Goal: Information Seeking & Learning: Learn about a topic

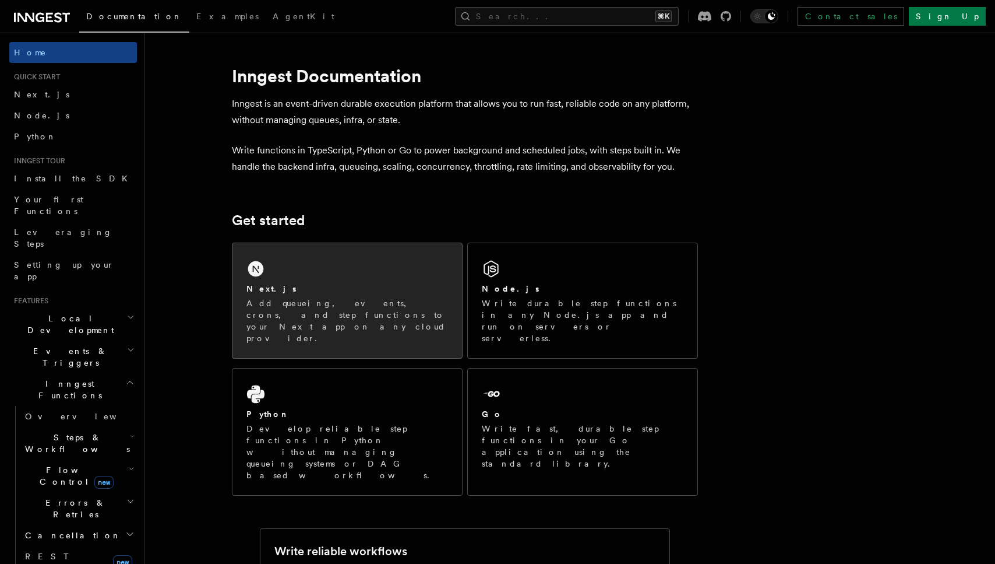
click at [365, 294] on div "Next.js" at bounding box center [348, 289] width 202 height 12
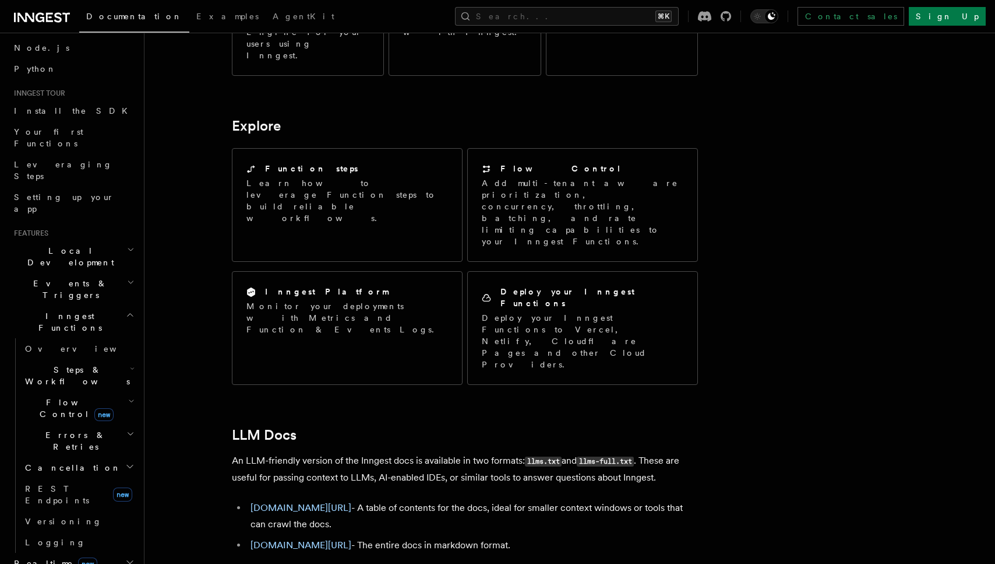
scroll to position [66, 0]
click at [130, 246] on icon "button" at bounding box center [131, 250] width 8 height 9
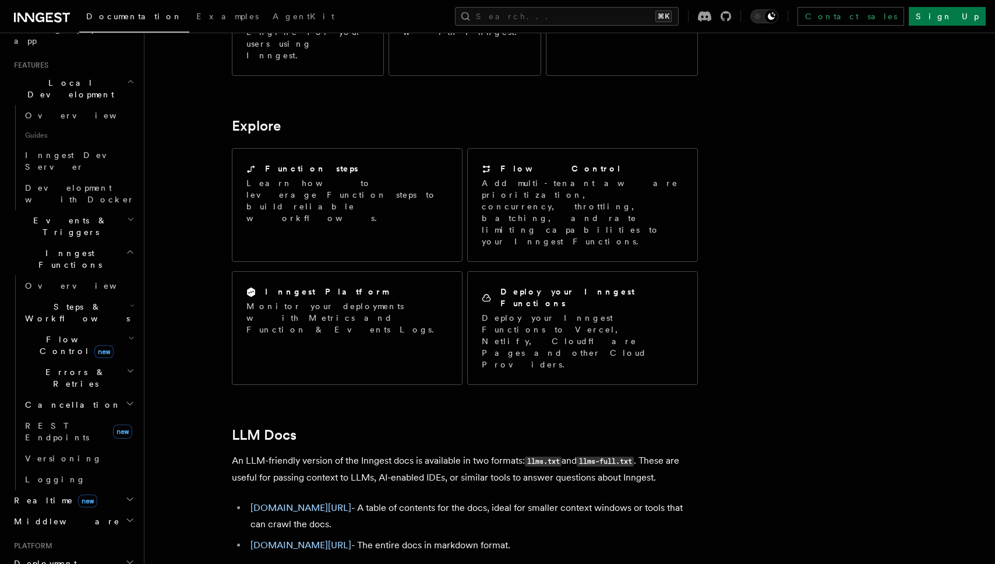
scroll to position [234, 0]
click at [122, 297] on h2 "Steps & Workflows" at bounding box center [78, 313] width 117 height 33
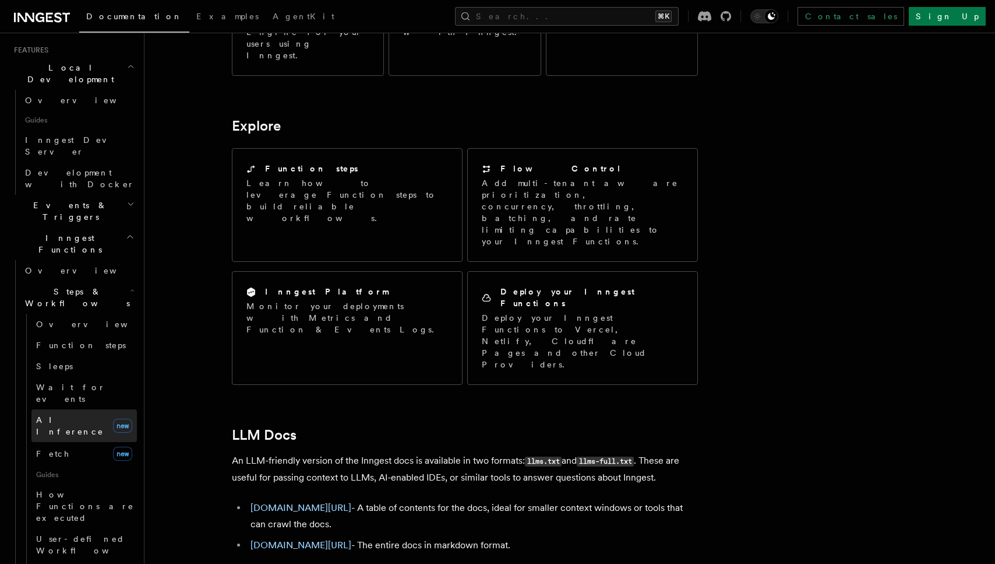
scroll to position [251, 0]
click at [96, 314] on link "Overview" at bounding box center [83, 324] width 105 height 21
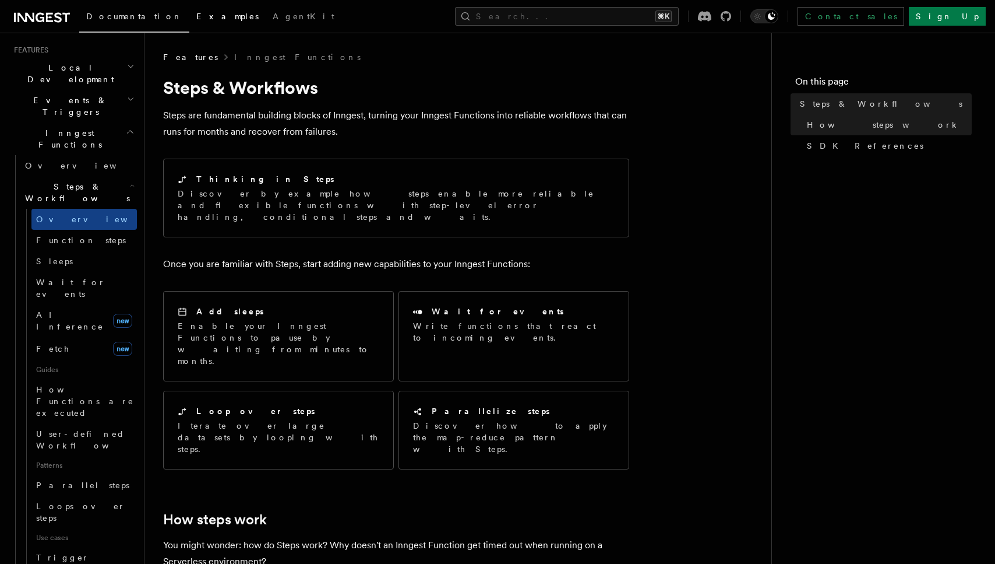
click at [189, 28] on link "Examples" at bounding box center [227, 17] width 76 height 28
